Goal: Transaction & Acquisition: Purchase product/service

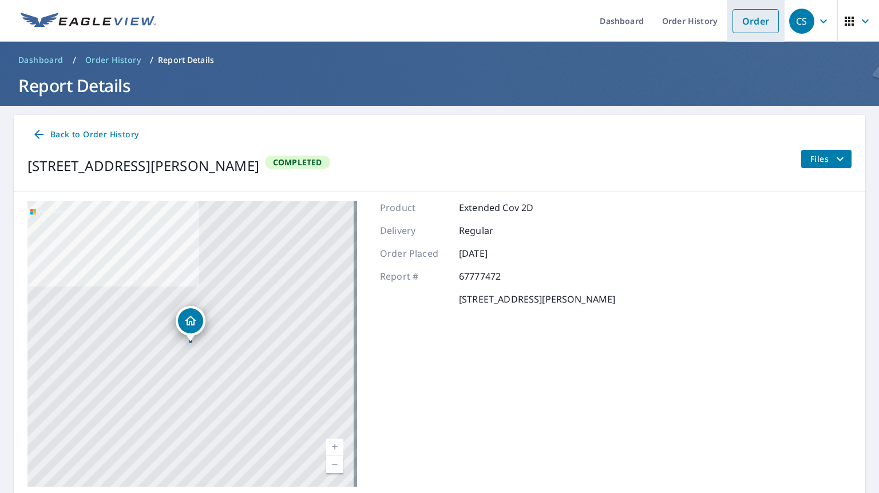
click at [754, 16] on link "Order" at bounding box center [756, 21] width 46 height 24
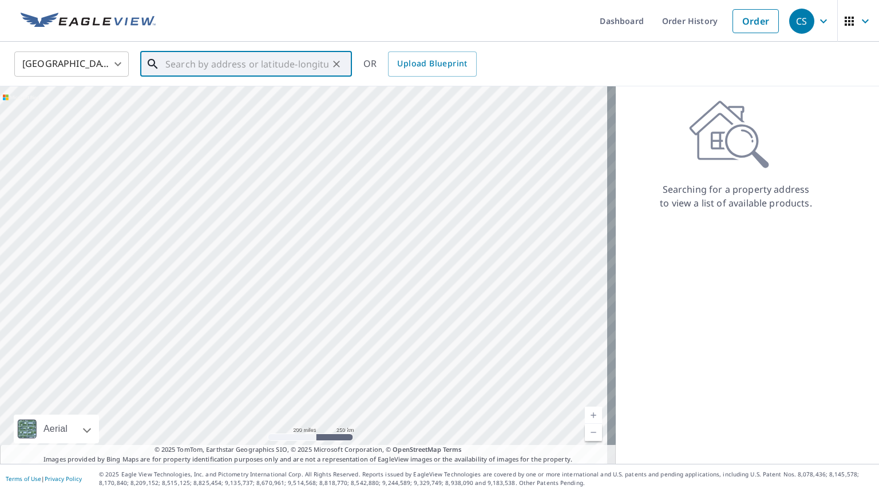
click at [284, 61] on input "text" at bounding box center [246, 64] width 163 height 32
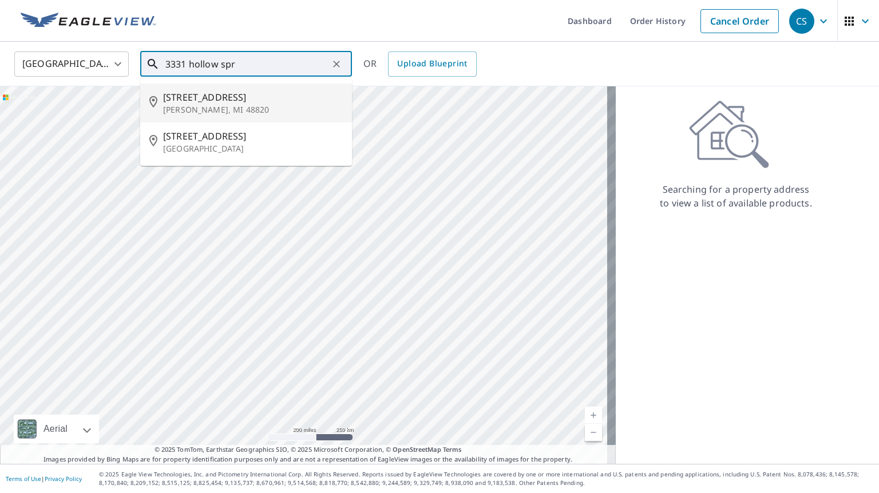
click at [251, 97] on span "[STREET_ADDRESS]" at bounding box center [253, 97] width 180 height 14
type input "[STREET_ADDRESS][PERSON_NAME]"
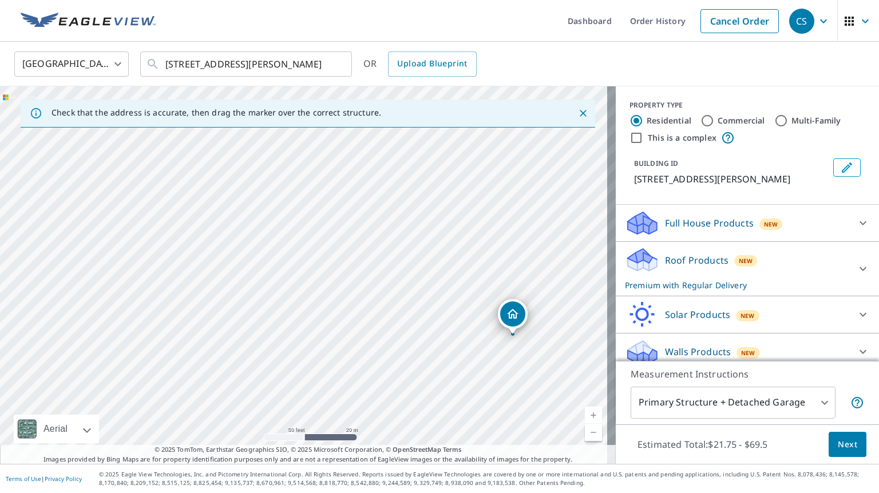
click at [694, 261] on p "Roof Products" at bounding box center [697, 261] width 64 height 14
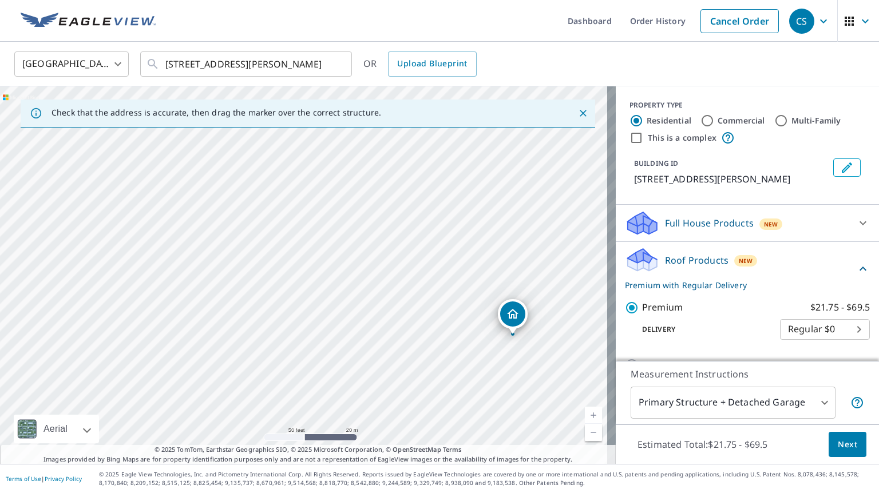
scroll to position [147, 0]
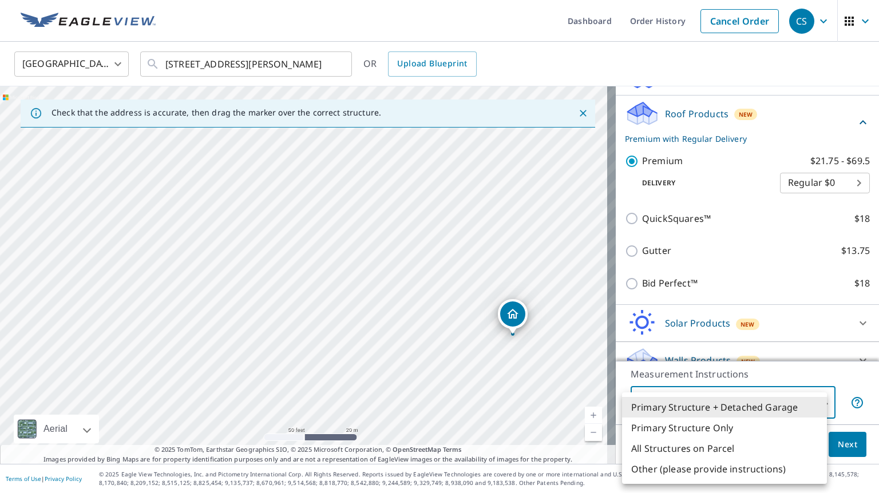
click at [817, 402] on body "CS CS Dashboard Order History Cancel Order CS [GEOGRAPHIC_DATA] [GEOGRAPHIC_DAT…" at bounding box center [439, 246] width 879 height 493
click at [817, 402] on li "Primary Structure + Detached Garage" at bounding box center [724, 407] width 205 height 21
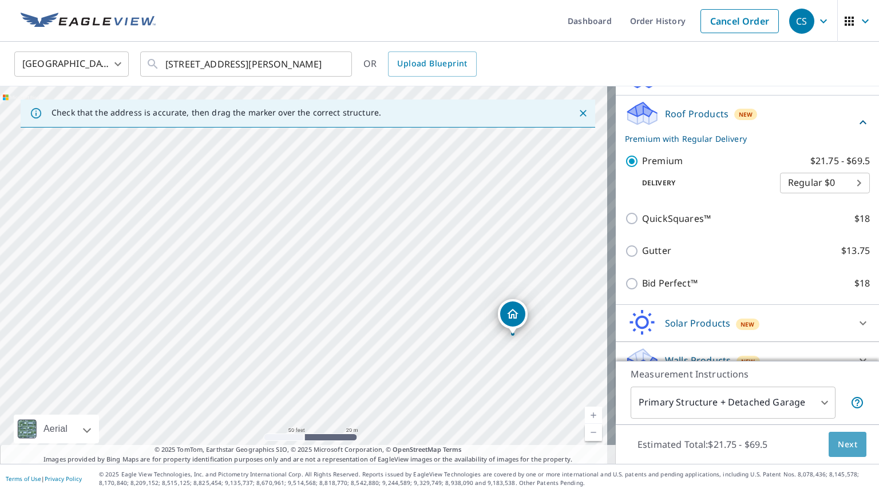
click at [829, 438] on button "Next" at bounding box center [848, 445] width 38 height 26
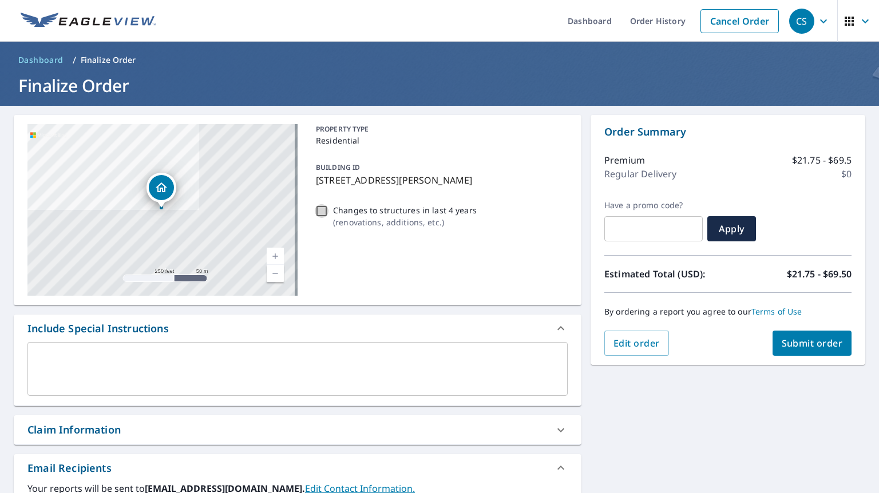
click at [325, 209] on input "Changes to structures in last 4 years ( renovations, additions, etc. )" at bounding box center [322, 211] width 14 height 14
checkbox input "true"
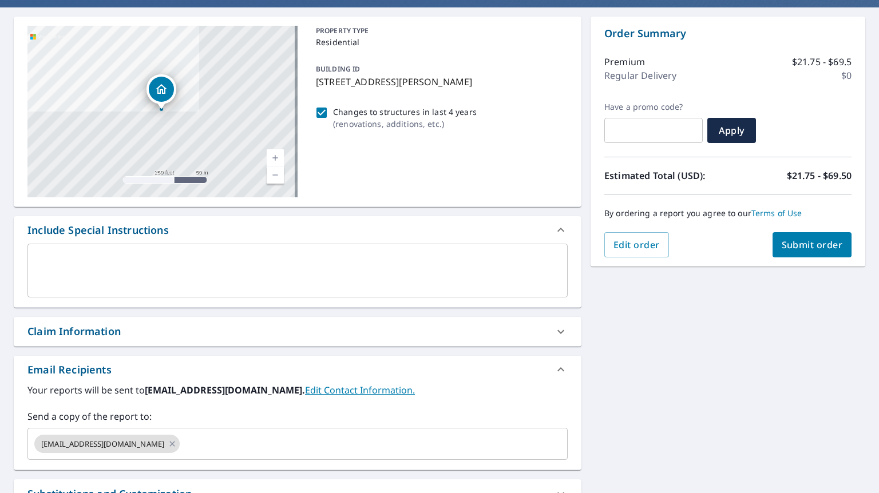
scroll to position [100, 0]
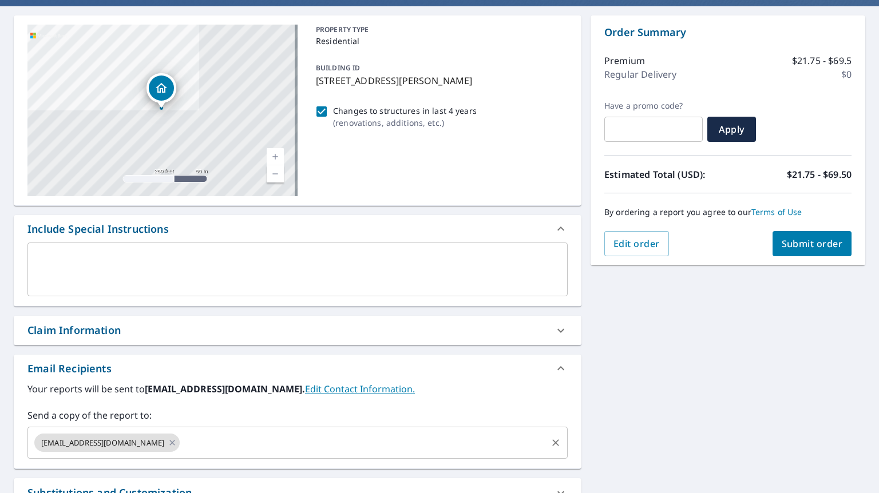
click at [461, 437] on input "text" at bounding box center [363, 443] width 364 height 22
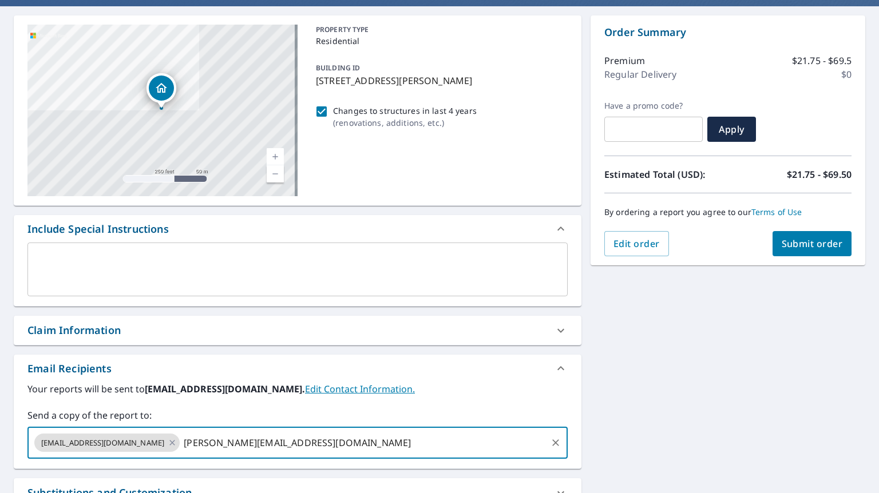
type input "[PERSON_NAME][EMAIL_ADDRESS][DOMAIN_NAME]"
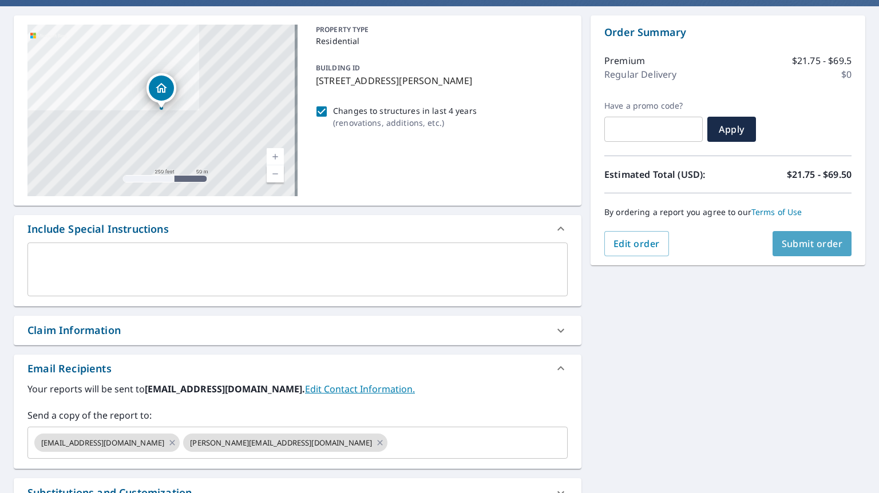
click at [797, 247] on span "Submit order" at bounding box center [812, 244] width 61 height 13
checkbox input "true"
